Goal: Navigation & Orientation: Go to known website

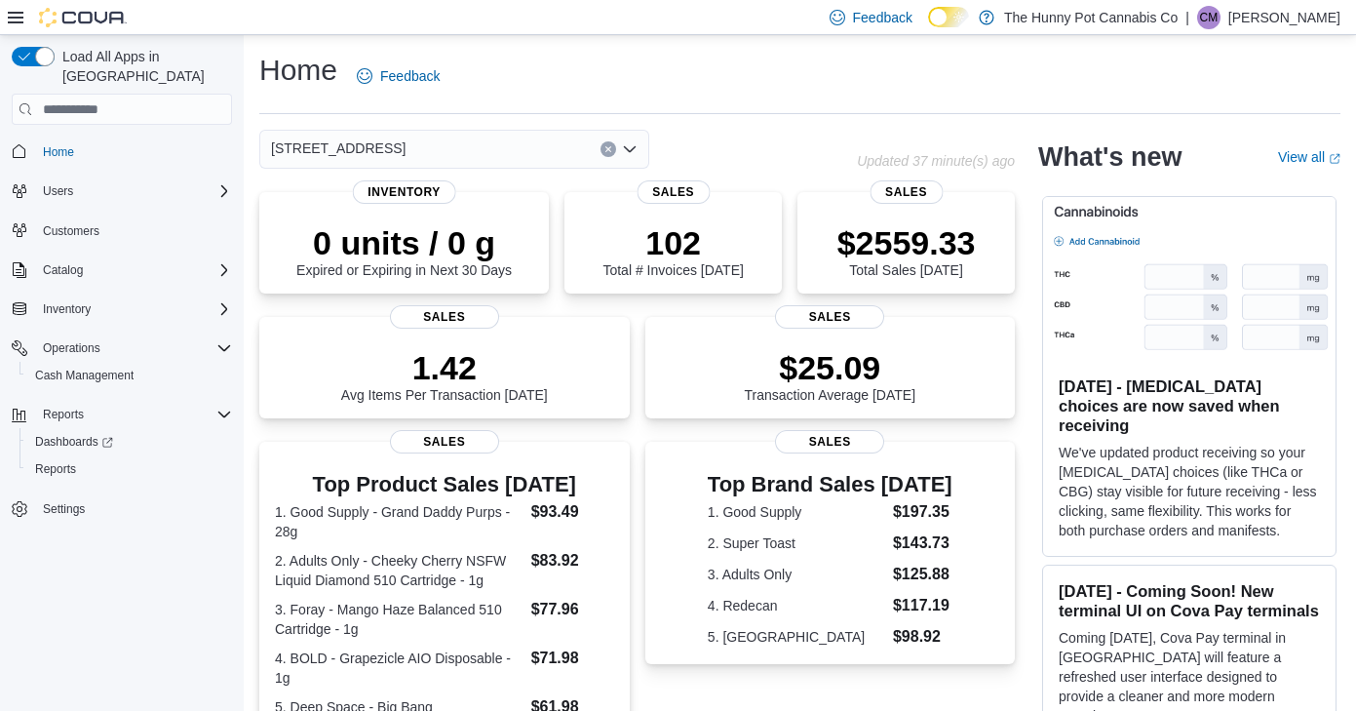
scroll to position [479, 0]
